Goal: Communication & Community: Share content

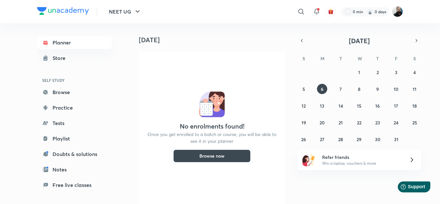
click at [400, 15] on img at bounding box center [397, 11] width 11 height 11
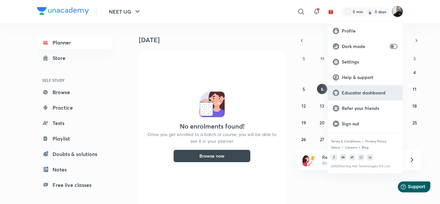
click at [375, 96] on div "Educator dashboard" at bounding box center [365, 92] width 75 height 15
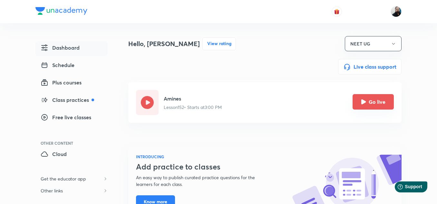
click at [365, 103] on icon "Go live" at bounding box center [363, 101] width 5 height 5
click at [366, 102] on icon "Go live" at bounding box center [363, 101] width 5 height 5
